Goal: Task Accomplishment & Management: Use online tool/utility

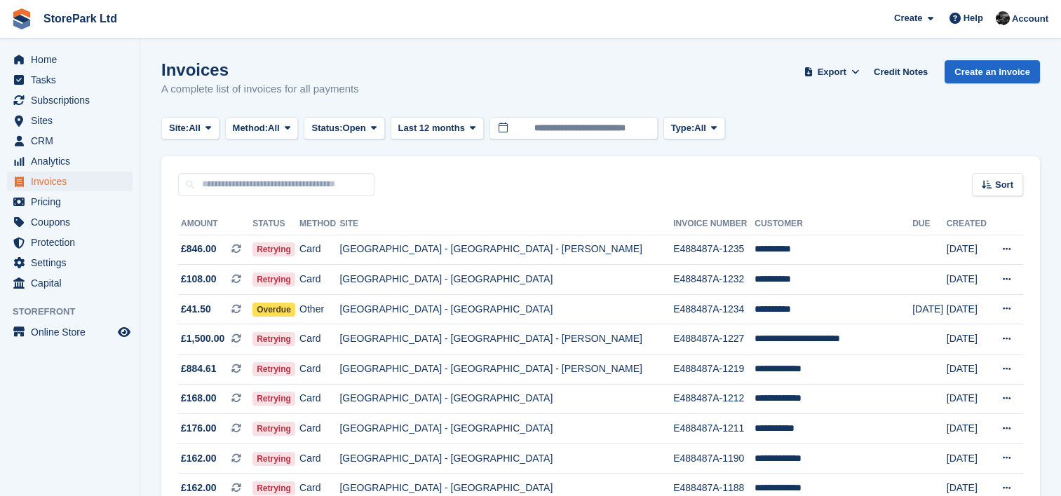
scroll to position [135, 0]
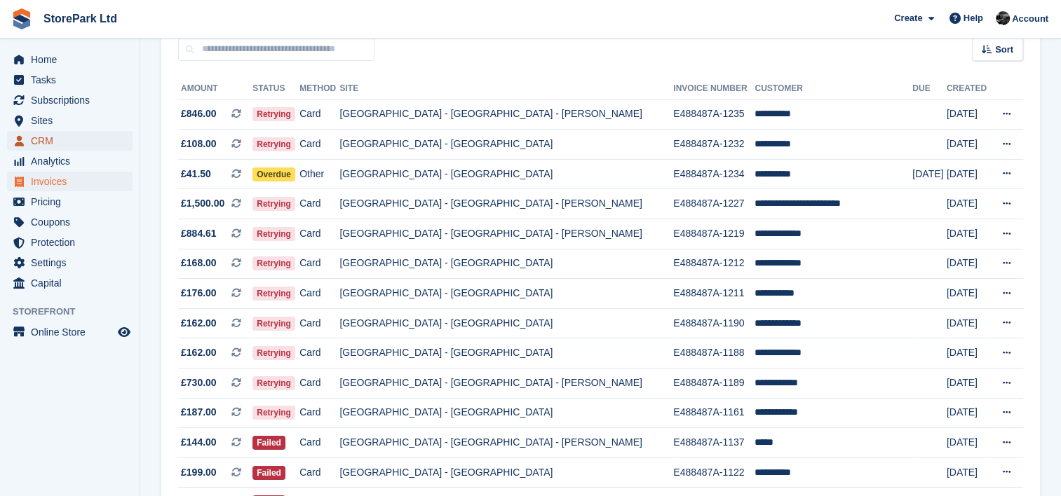
click at [53, 144] on span "CRM" at bounding box center [73, 141] width 84 height 20
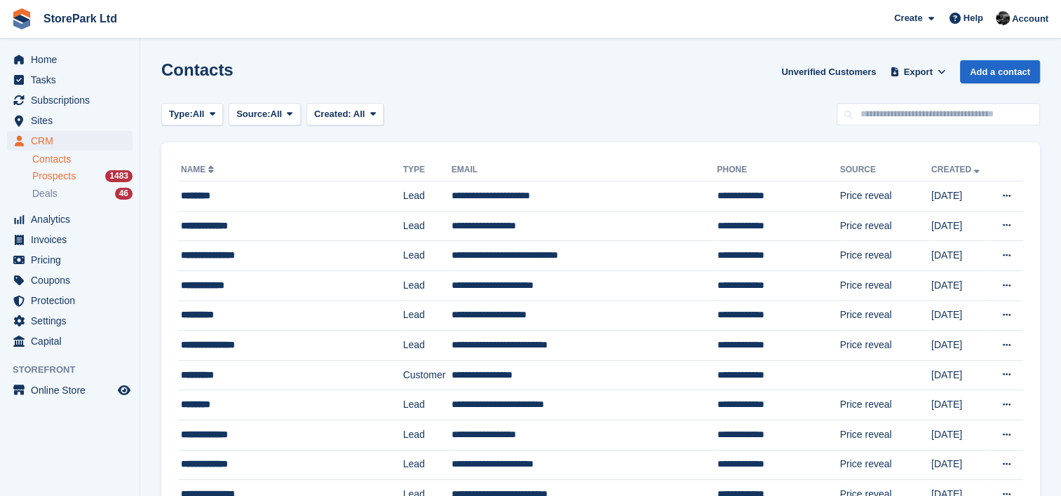
click at [60, 170] on span "Prospects" at bounding box center [53, 176] width 43 height 13
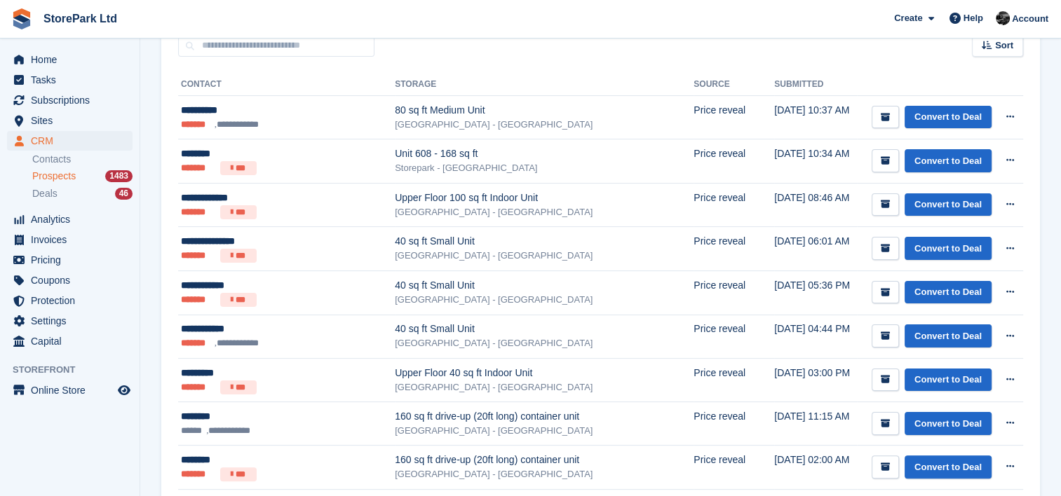
scroll to position [222, 0]
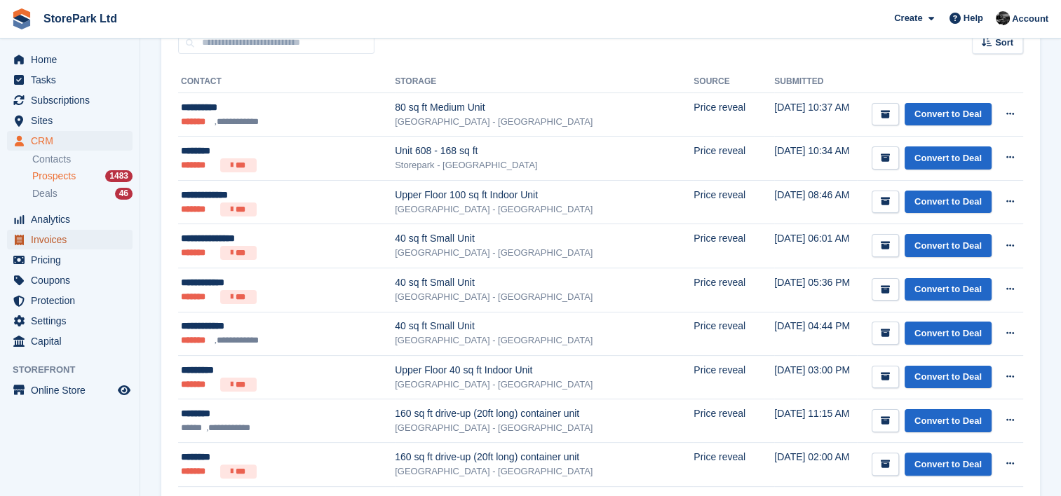
click at [55, 244] on span "Invoices" at bounding box center [73, 240] width 84 height 20
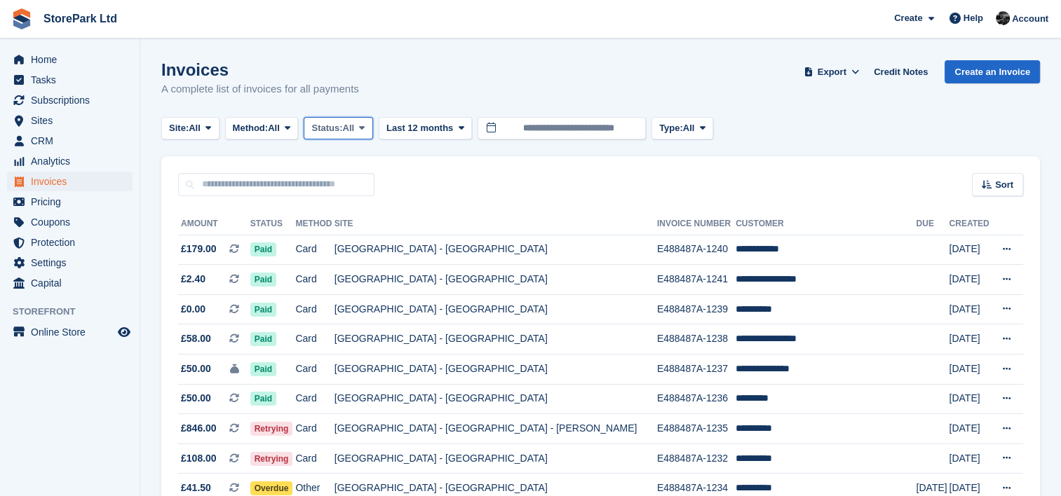
click at [358, 118] on button "Status: All" at bounding box center [338, 128] width 69 height 23
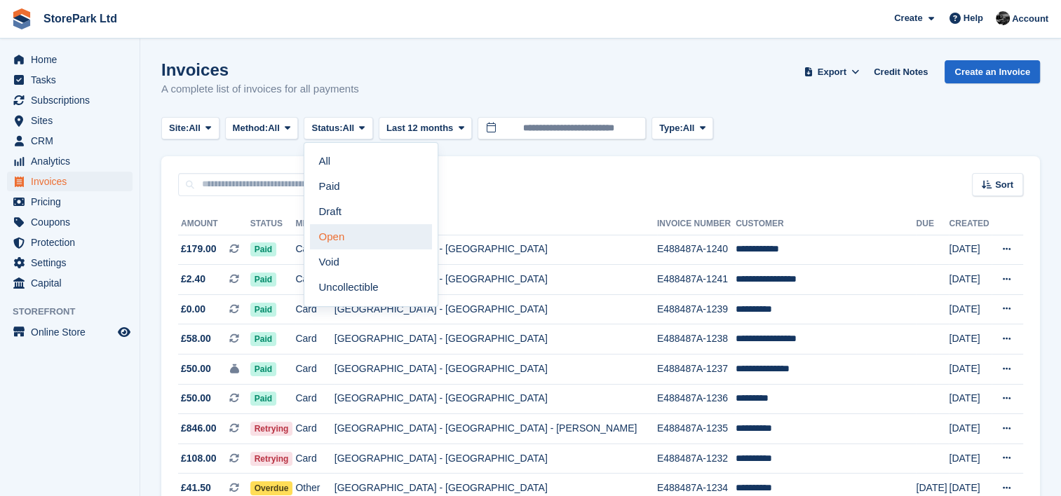
click at [369, 238] on link "Open" at bounding box center [371, 236] width 122 height 25
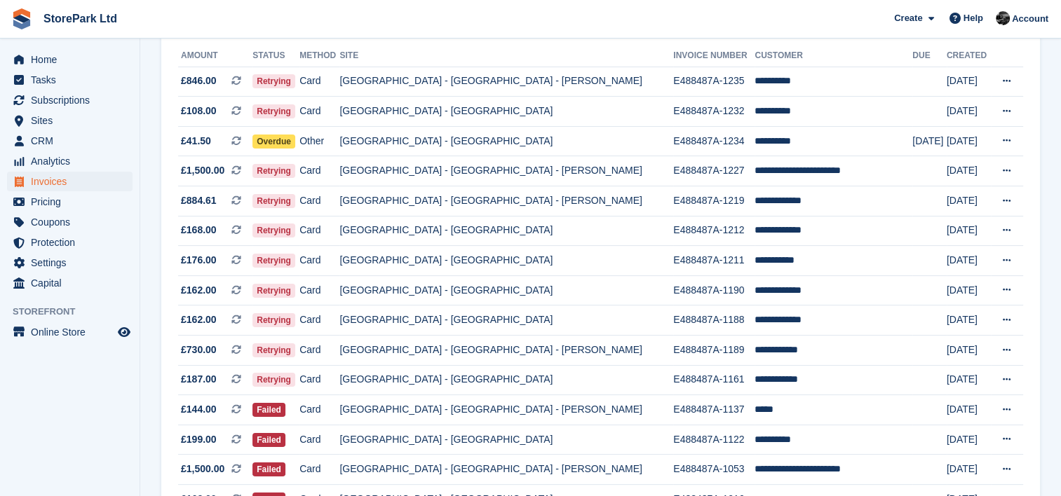
scroll to position [168, 0]
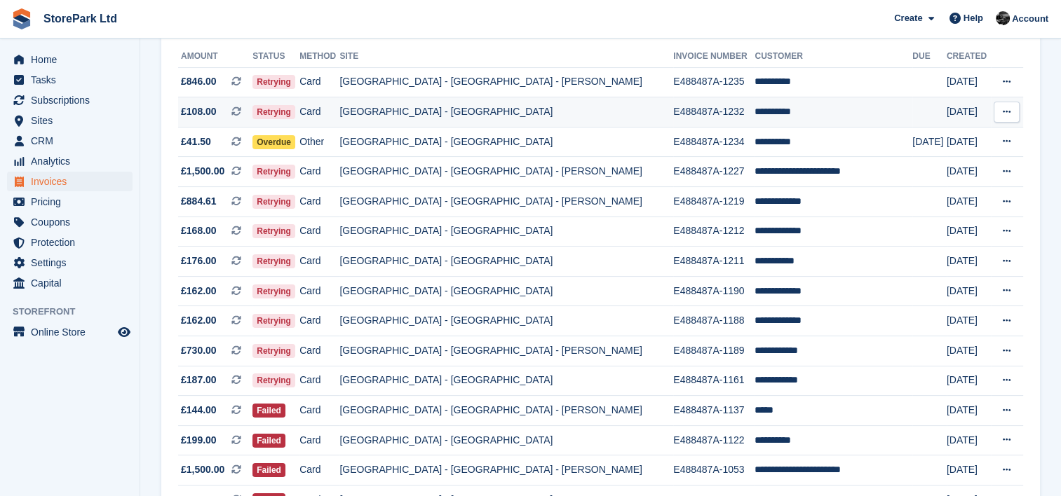
click at [997, 108] on button at bounding box center [1006, 112] width 26 height 21
click at [673, 122] on td "E488487A-1232" at bounding box center [713, 112] width 81 height 30
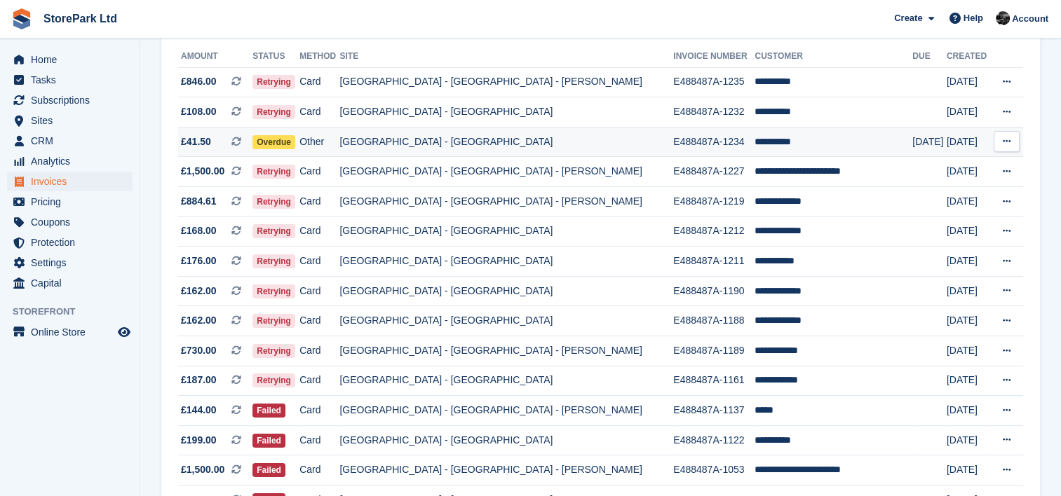
click at [754, 140] on td "**********" at bounding box center [833, 142] width 158 height 30
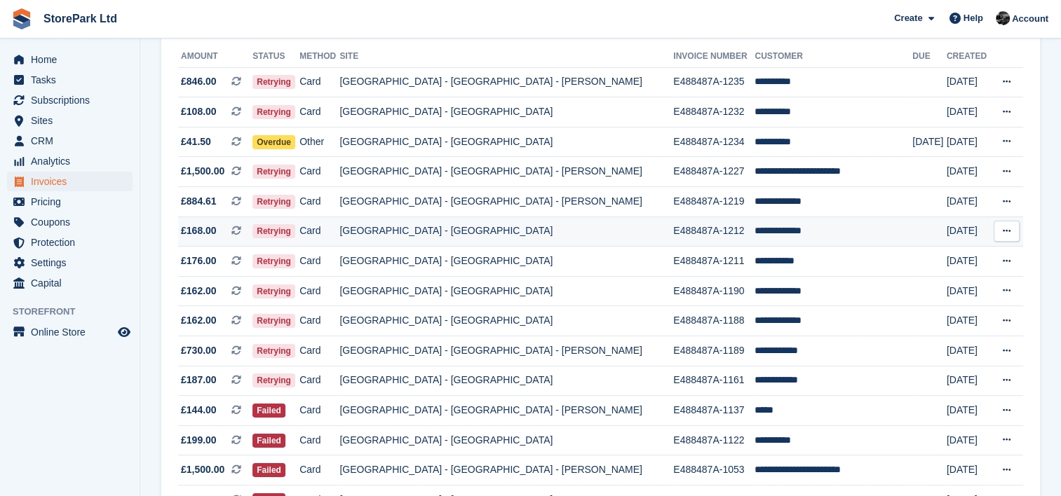
click at [754, 219] on td "**********" at bounding box center [833, 232] width 158 height 30
click at [778, 261] on td "**********" at bounding box center [833, 262] width 158 height 30
click at [754, 294] on td "**********" at bounding box center [833, 291] width 158 height 30
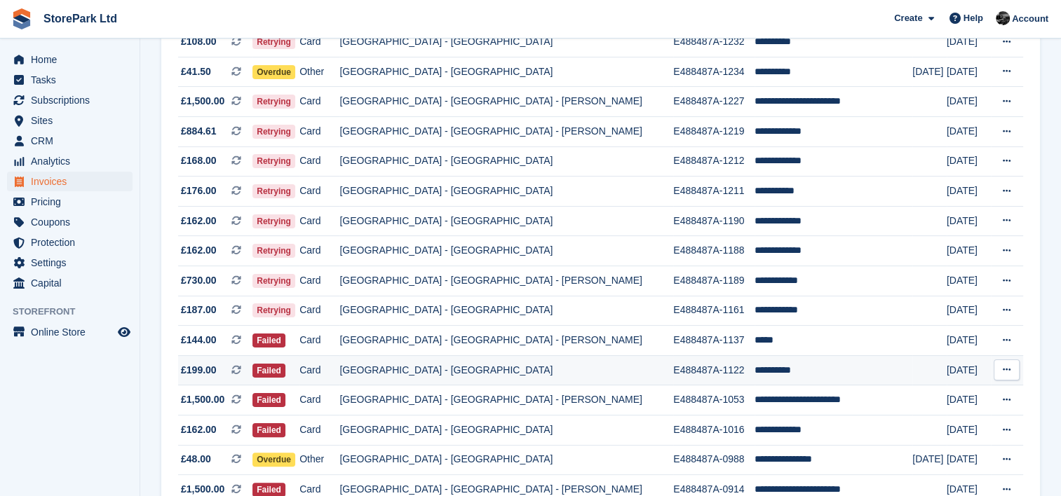
scroll to position [315, 0]
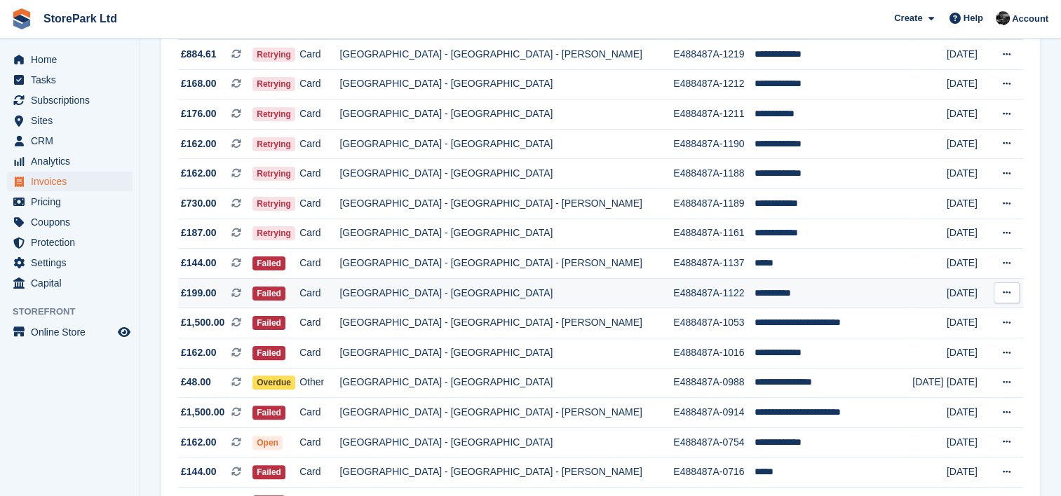
click at [763, 303] on td "**********" at bounding box center [833, 293] width 158 height 30
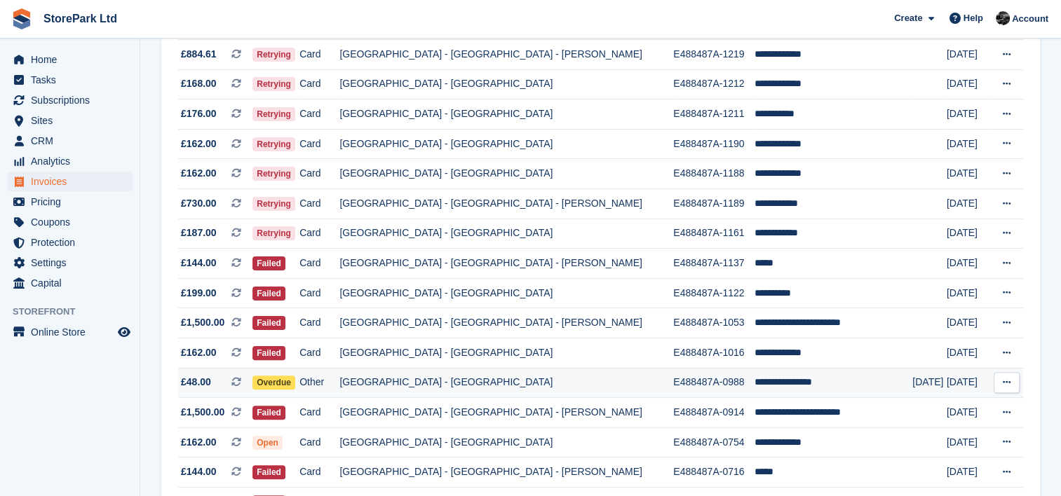
click at [796, 376] on td "**********" at bounding box center [833, 383] width 158 height 30
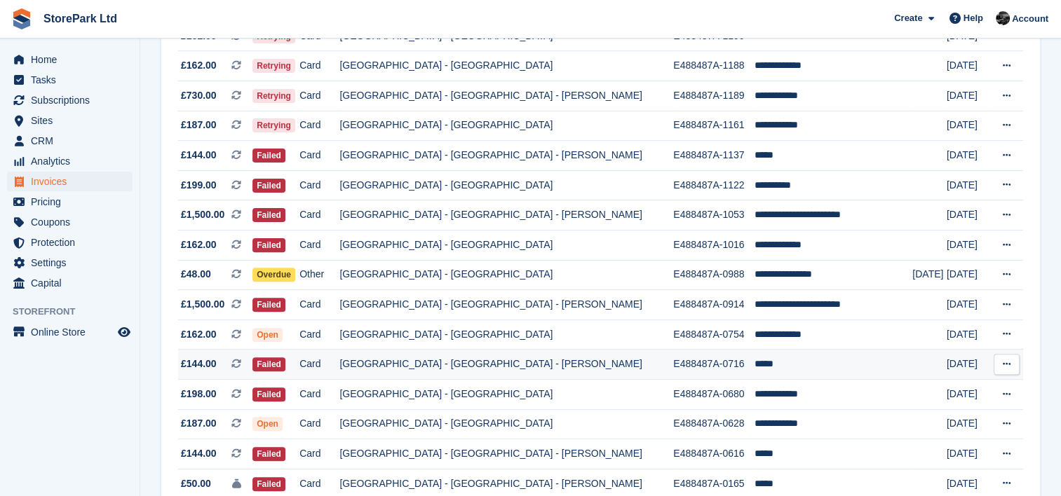
scroll to position [498, 0]
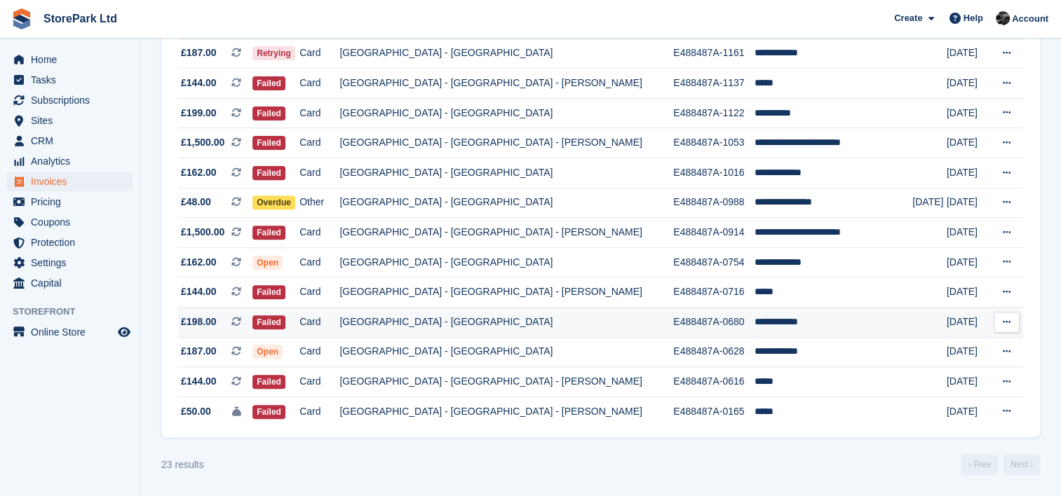
click at [754, 316] on td "**********" at bounding box center [833, 322] width 158 height 30
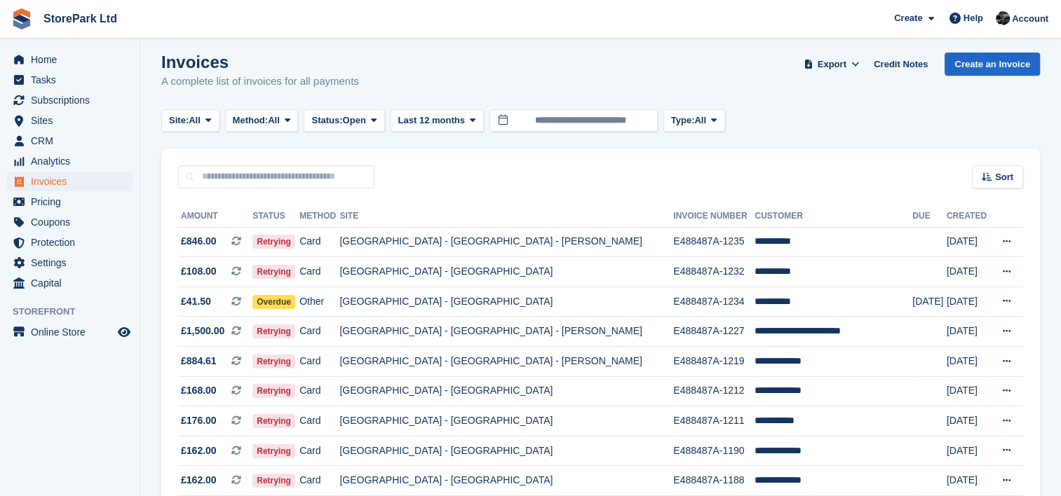
scroll to position [0, 0]
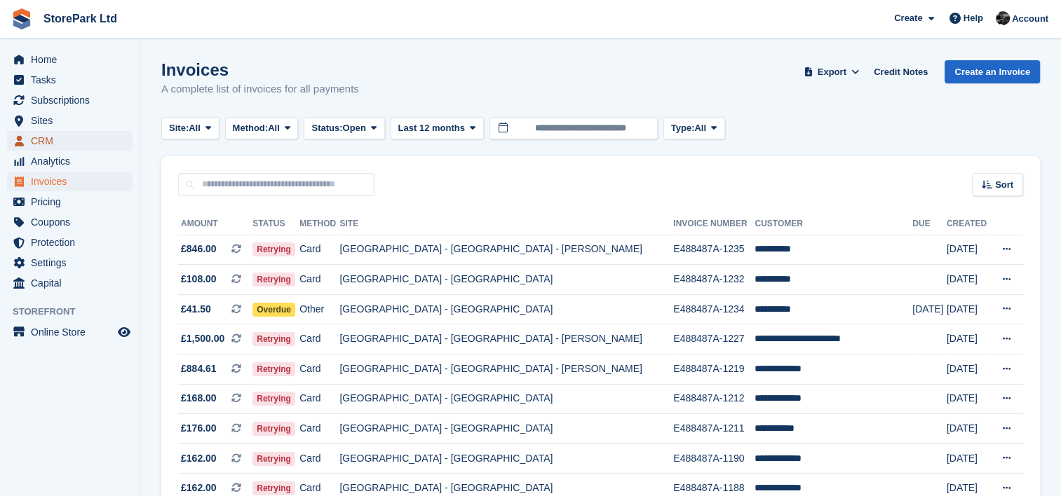
click at [42, 135] on span "CRM" at bounding box center [73, 141] width 84 height 20
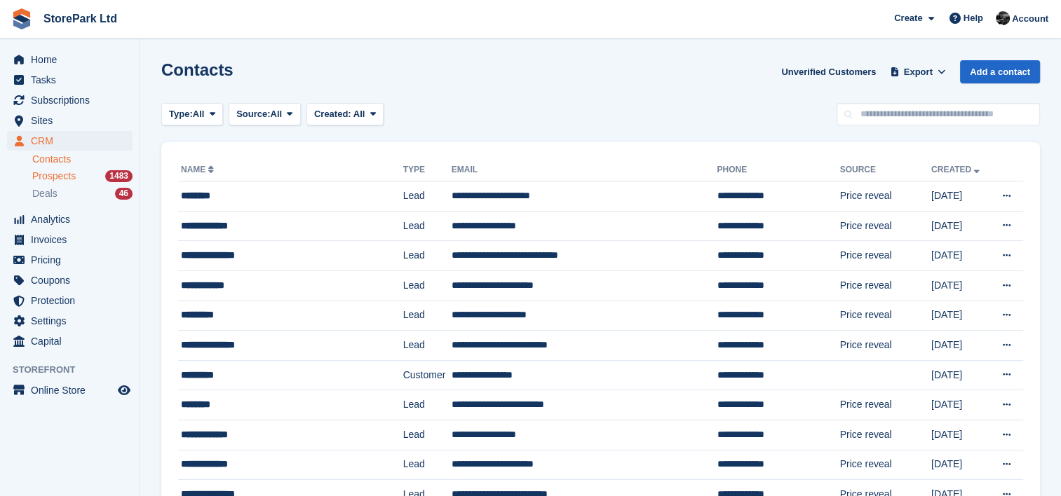
click at [81, 179] on div "Prospects 1483" at bounding box center [82, 176] width 100 height 13
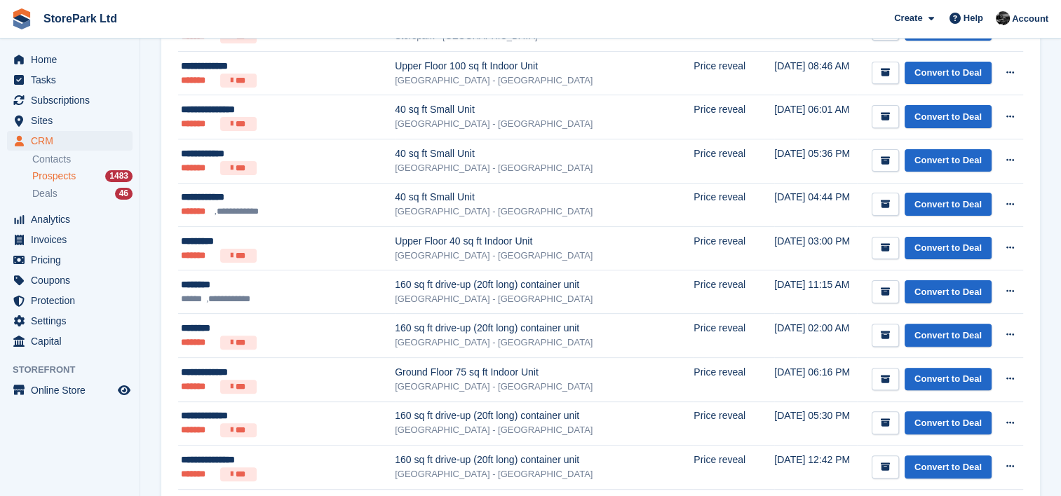
scroll to position [351, 0]
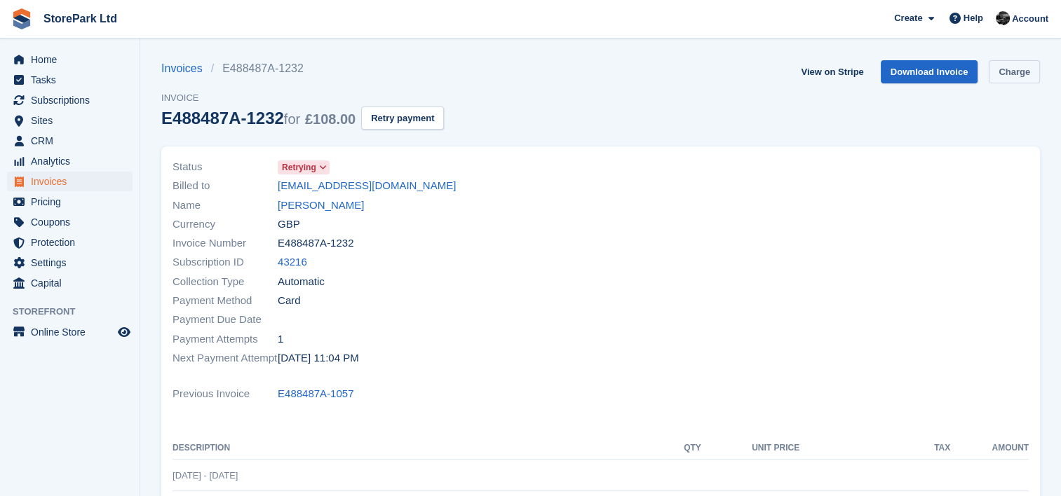
click at [996, 72] on link "Charge" at bounding box center [1014, 71] width 51 height 23
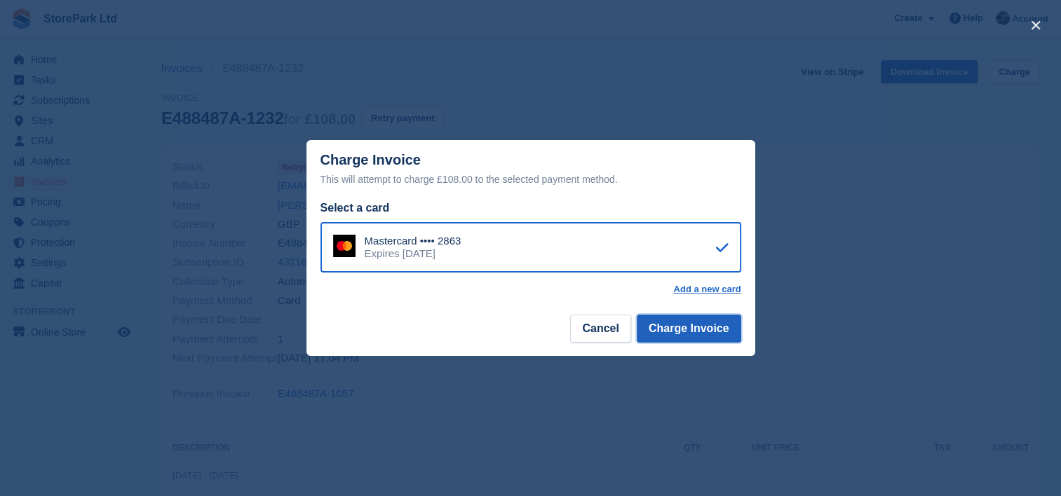
click at [687, 323] on button "Charge Invoice" at bounding box center [689, 329] width 104 height 28
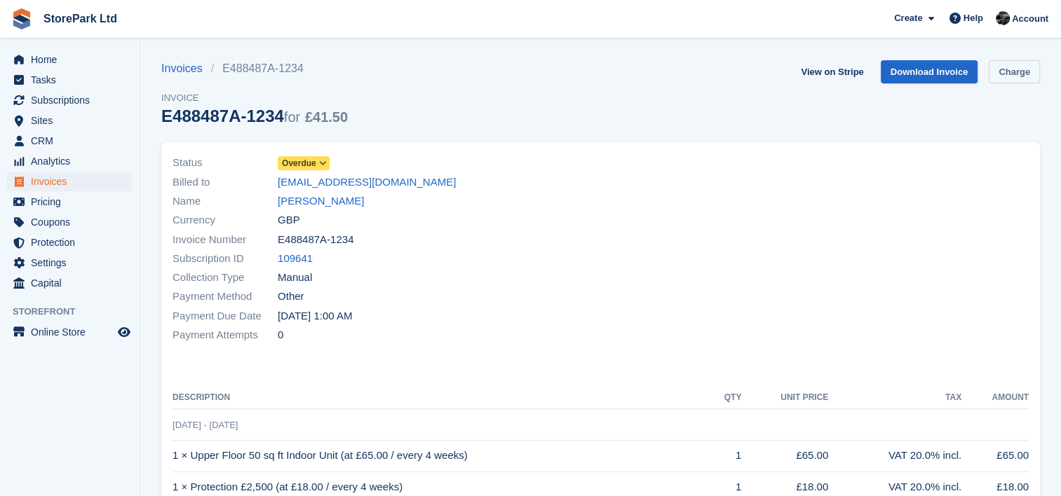
click at [1010, 74] on link "Charge" at bounding box center [1014, 71] width 51 height 23
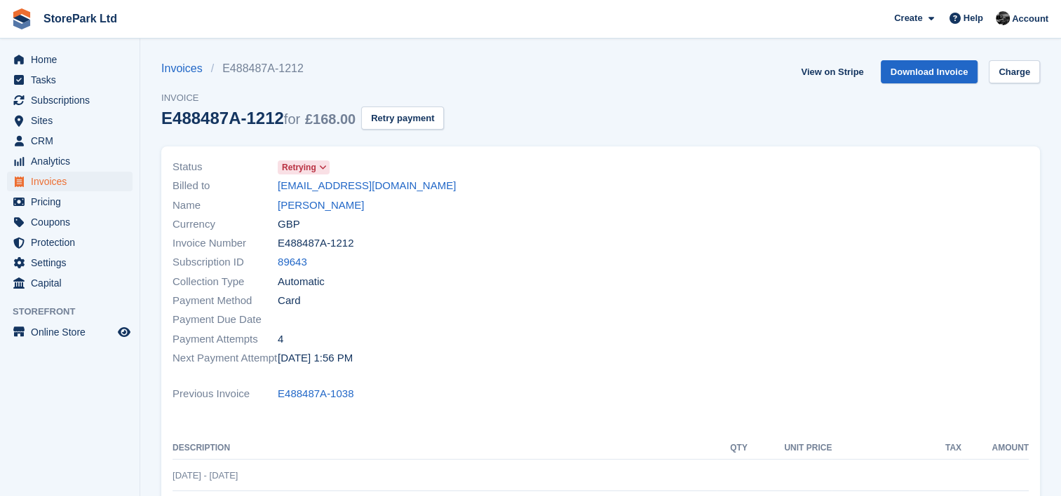
click at [1040, 75] on section "Invoices E488487A-1212 Invoice E488487A-1212 for £168.00 Retry payment View on …" at bounding box center [600, 422] width 921 height 844
click at [1028, 76] on link "Charge" at bounding box center [1014, 71] width 51 height 23
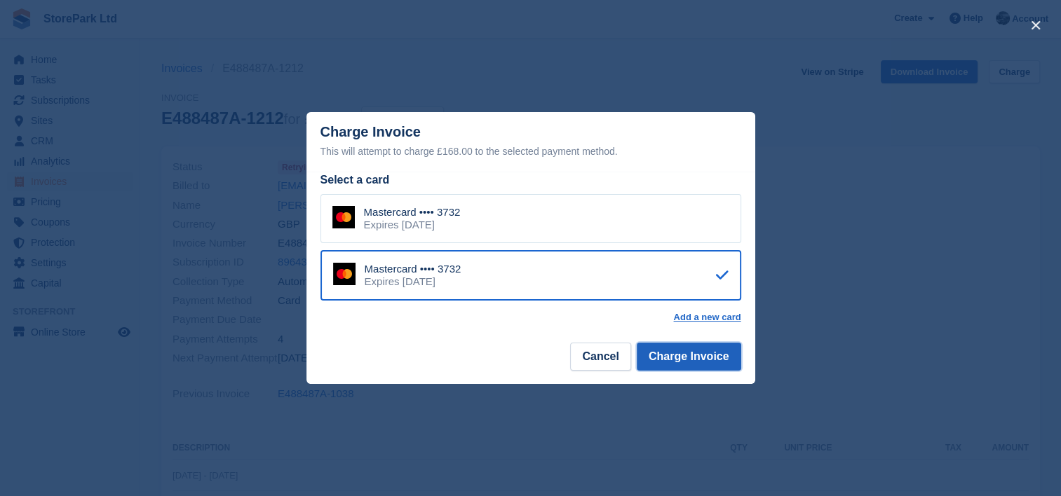
click at [695, 356] on button "Charge Invoice" at bounding box center [689, 357] width 104 height 28
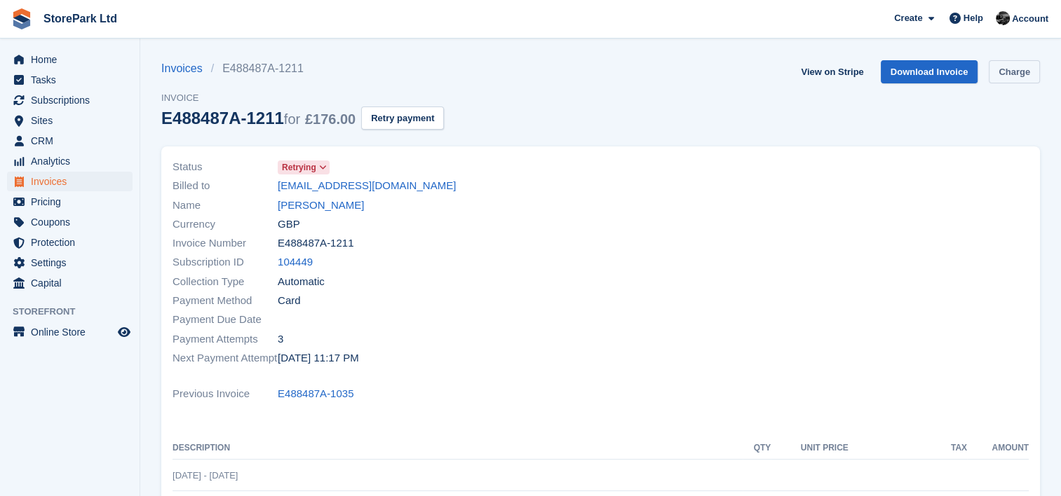
click at [1023, 73] on link "Charge" at bounding box center [1014, 71] width 51 height 23
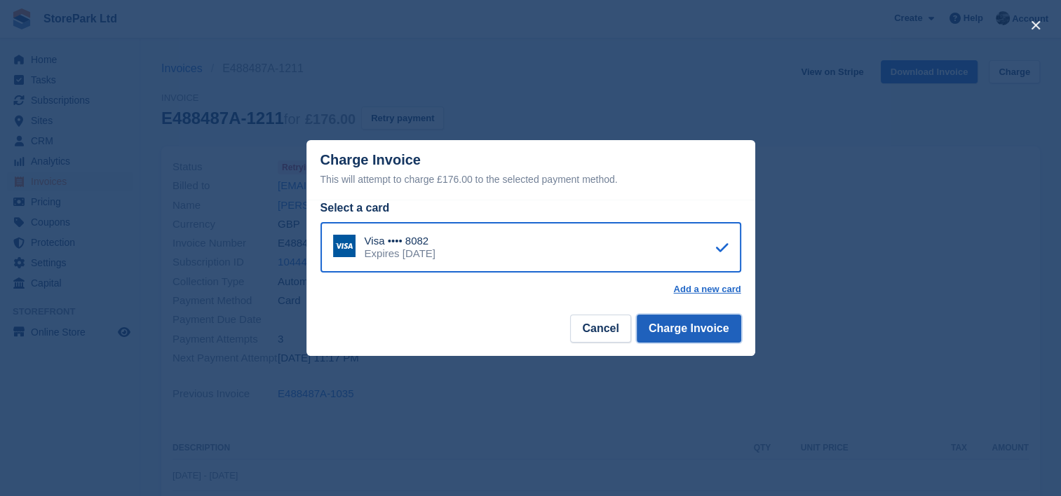
click at [707, 318] on button "Charge Invoice" at bounding box center [689, 329] width 104 height 28
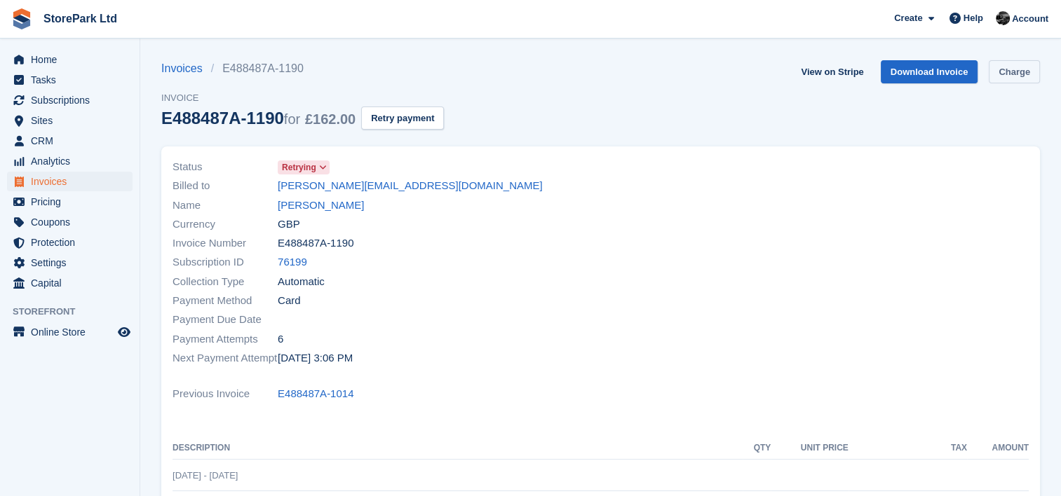
click at [1014, 67] on link "Charge" at bounding box center [1014, 71] width 51 height 23
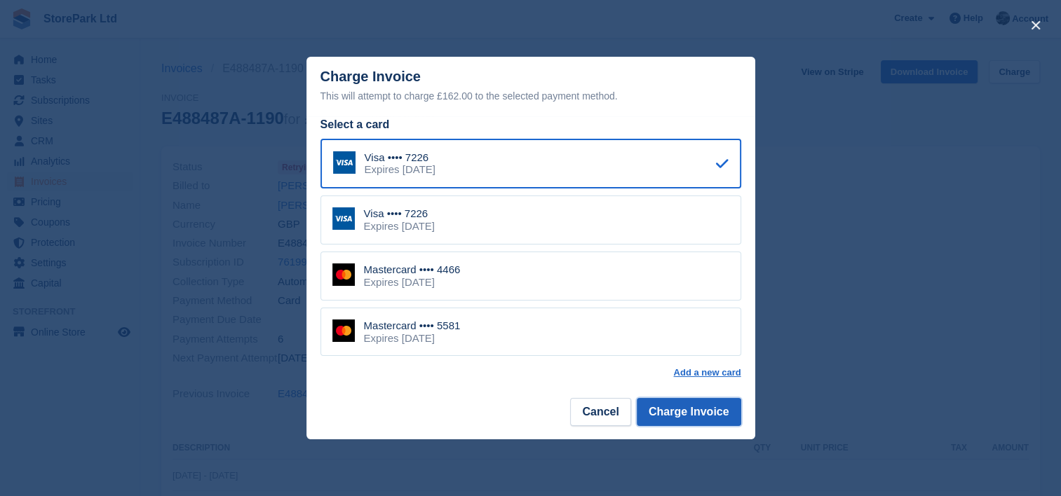
click at [705, 403] on button "Charge Invoice" at bounding box center [689, 412] width 104 height 28
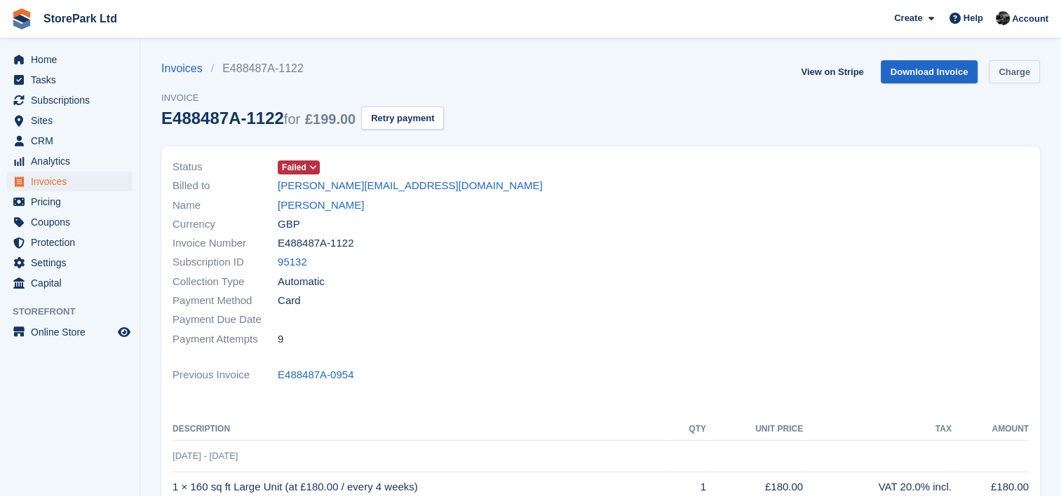
click at [1007, 72] on link "Charge" at bounding box center [1014, 71] width 51 height 23
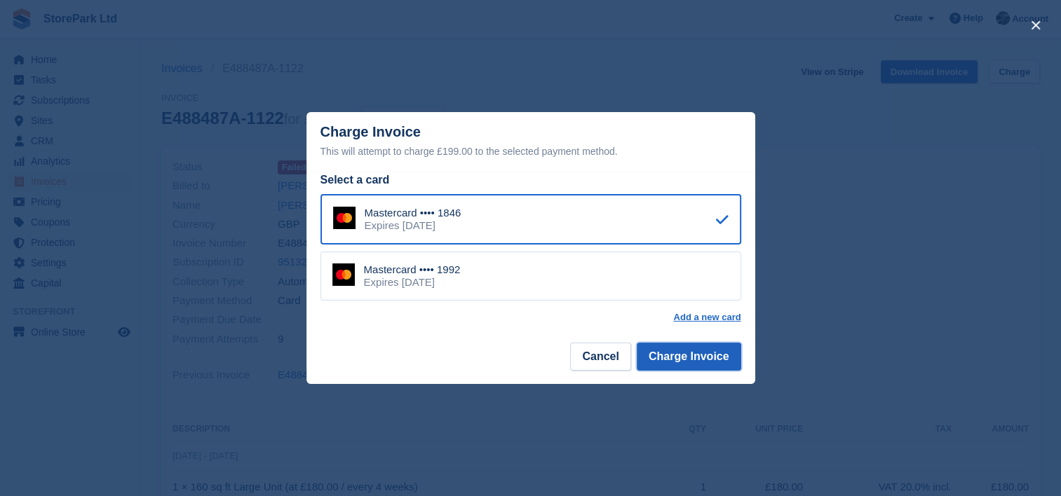
click at [705, 350] on button "Charge Invoice" at bounding box center [689, 357] width 104 height 28
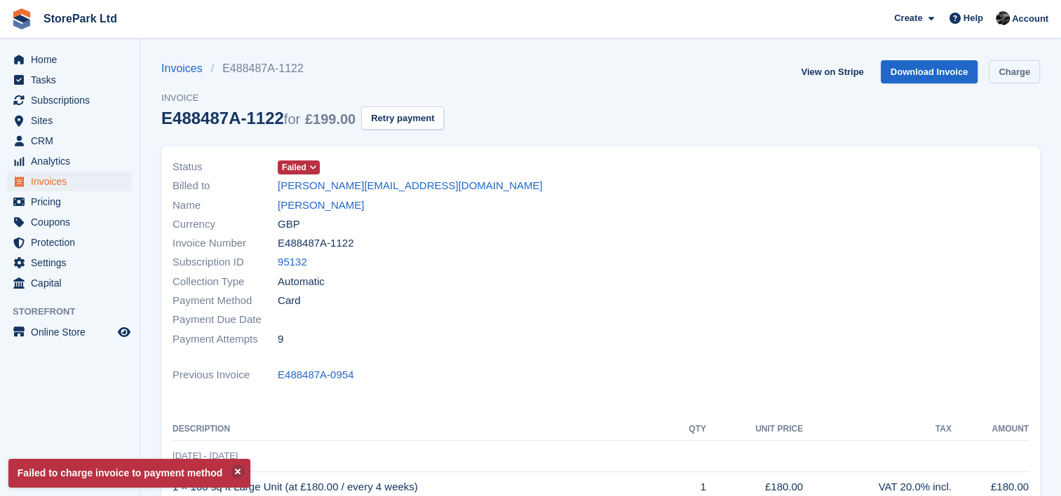
click at [1031, 65] on link "Charge" at bounding box center [1014, 71] width 51 height 23
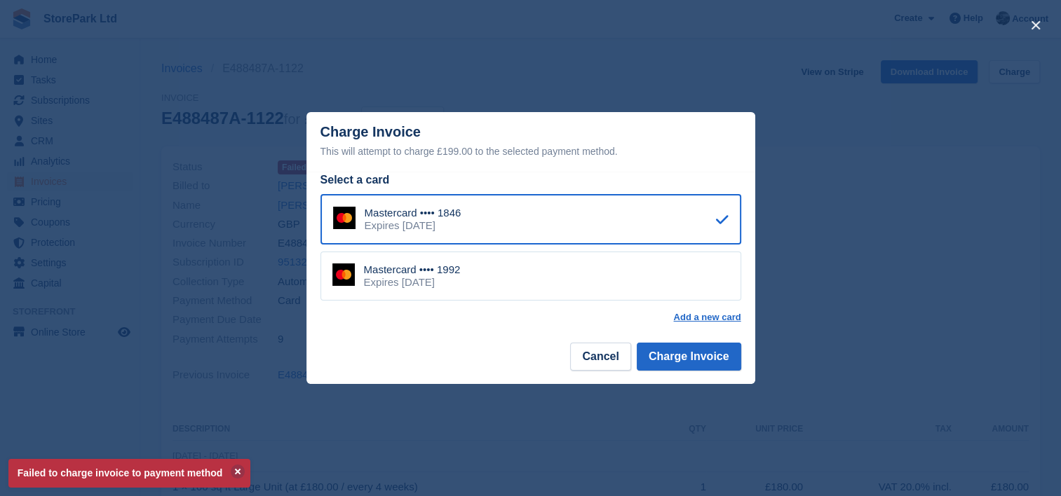
click at [553, 269] on div "Mastercard •••• 1992 Expires May 2027" at bounding box center [530, 276] width 421 height 49
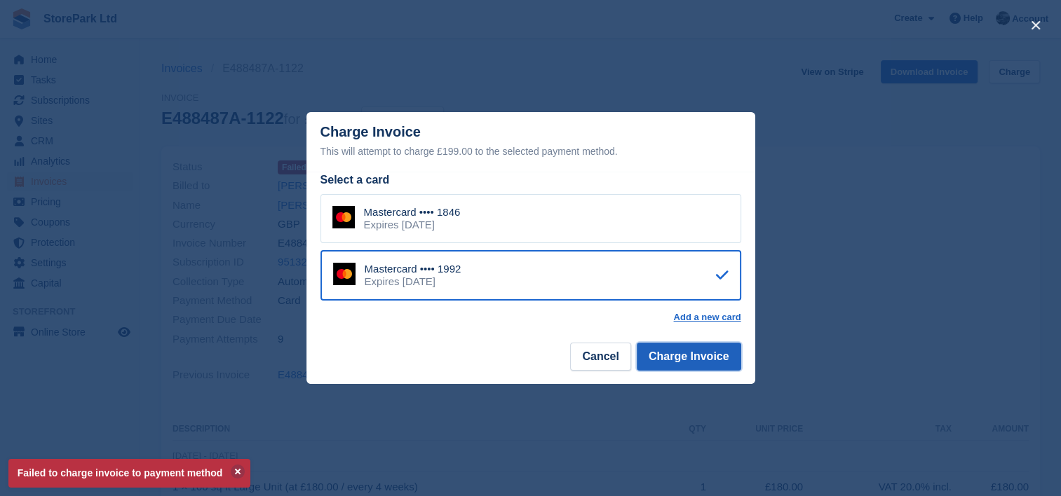
click at [683, 359] on button "Charge Invoice" at bounding box center [689, 357] width 104 height 28
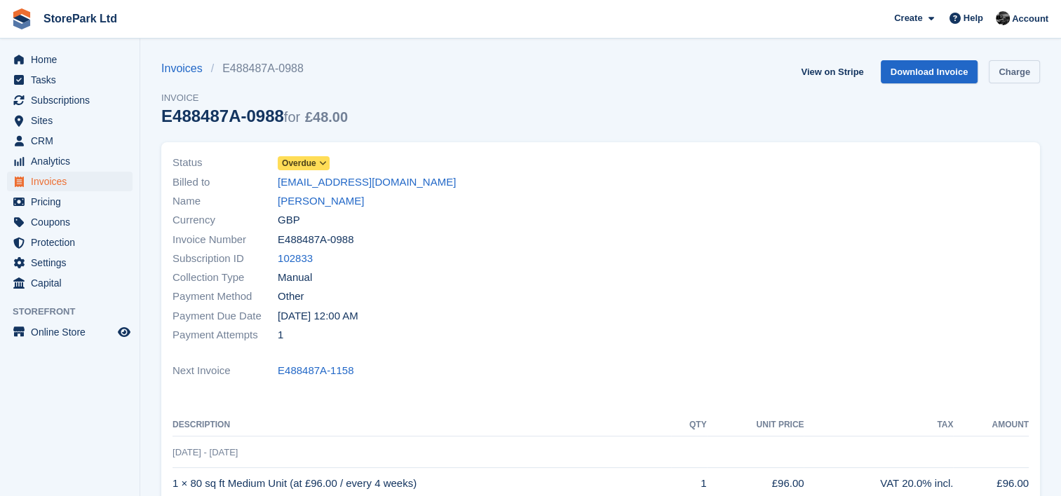
click at [999, 82] on link "Charge" at bounding box center [1014, 71] width 51 height 23
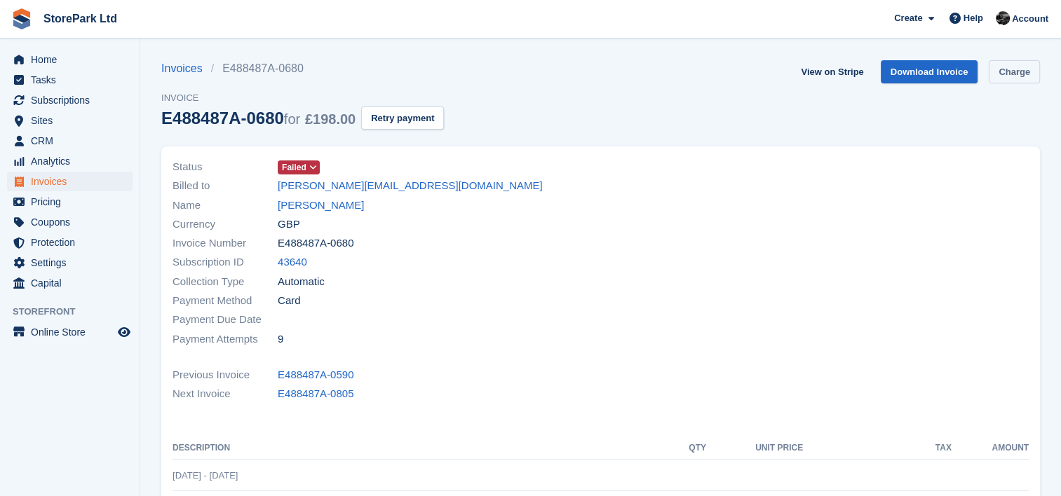
click at [1021, 83] on link "Charge" at bounding box center [1014, 71] width 51 height 23
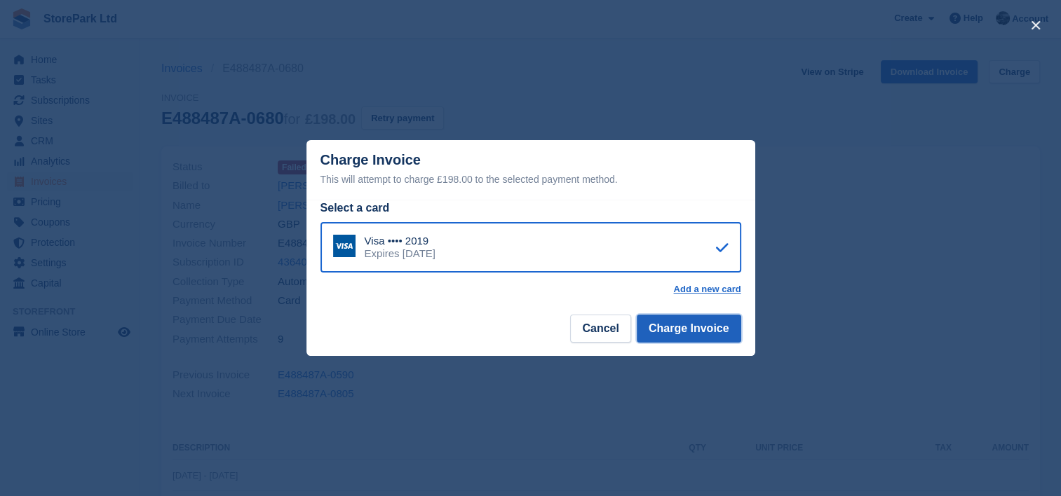
click at [696, 330] on button "Charge Invoice" at bounding box center [689, 329] width 104 height 28
